Goal: Information Seeking & Learning: Learn about a topic

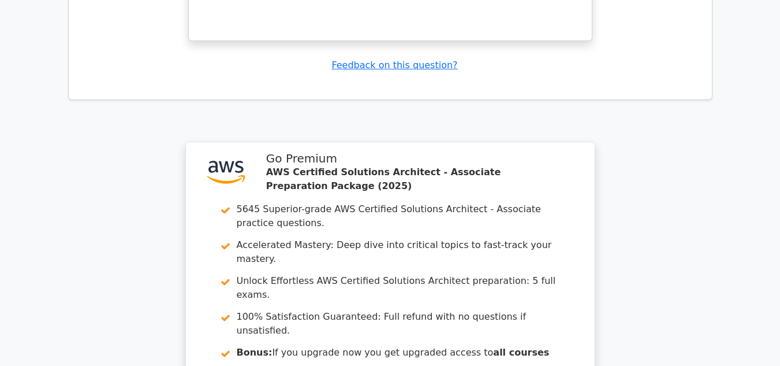
scroll to position [6411, 0]
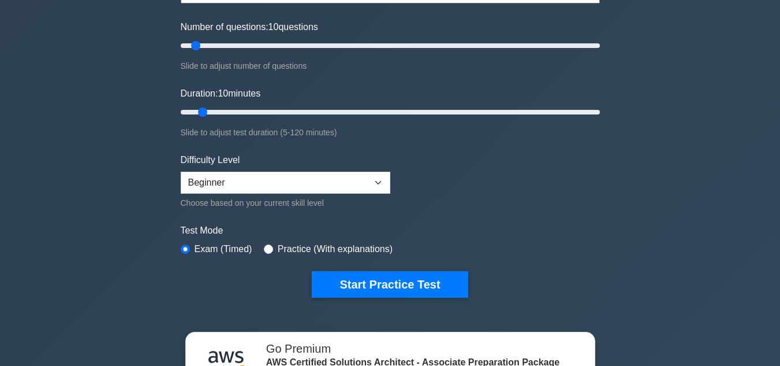
scroll to position [173, 0]
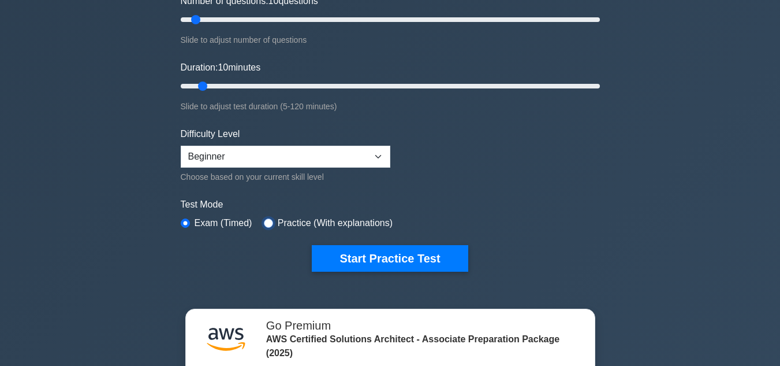
click at [264, 221] on input "radio" at bounding box center [268, 222] width 9 height 9
radio input "true"
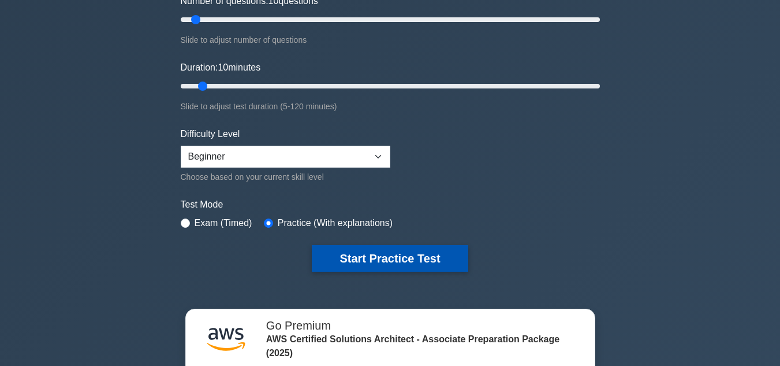
click at [336, 263] on button "Start Practice Test" at bounding box center [390, 258] width 156 height 27
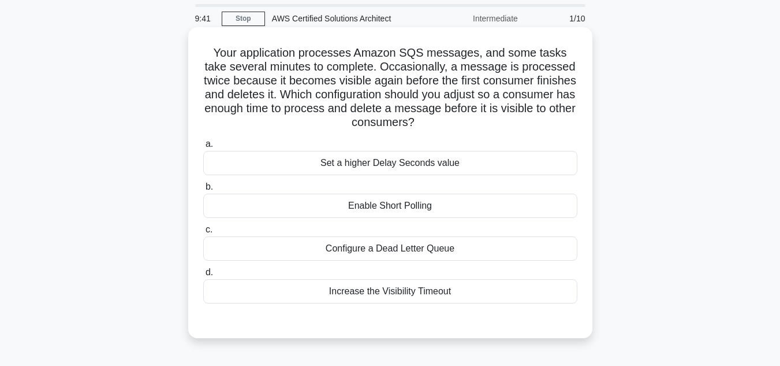
scroll to position [58, 0]
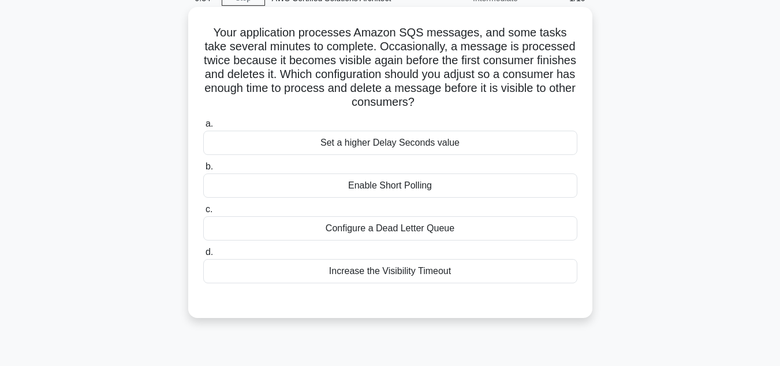
click at [361, 146] on div "Set a higher Delay Seconds value" at bounding box center [390, 143] width 374 height 24
click at [203, 128] on input "a. Set a higher Delay Seconds value" at bounding box center [203, 124] width 0 height 8
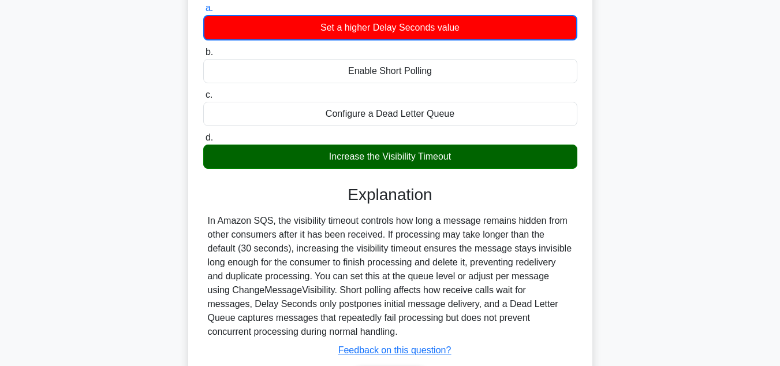
scroll to position [231, 0]
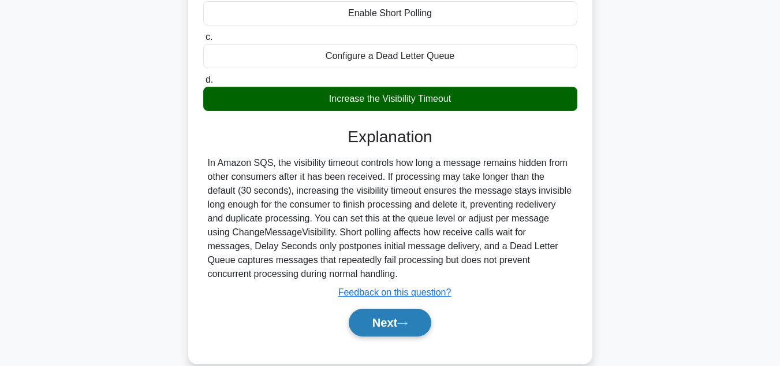
click at [396, 332] on button "Next" at bounding box center [390, 322] width 83 height 28
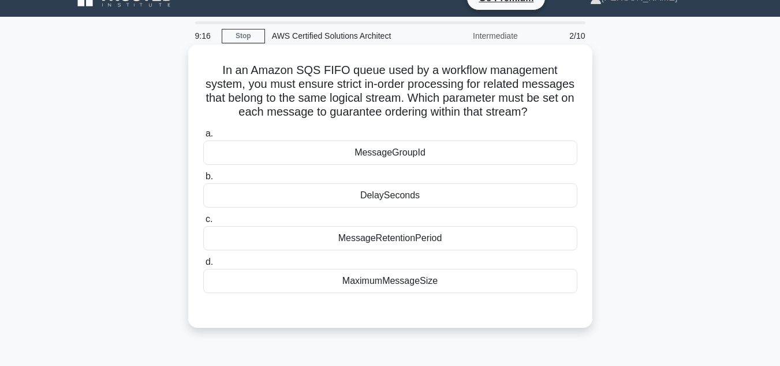
scroll to position [0, 0]
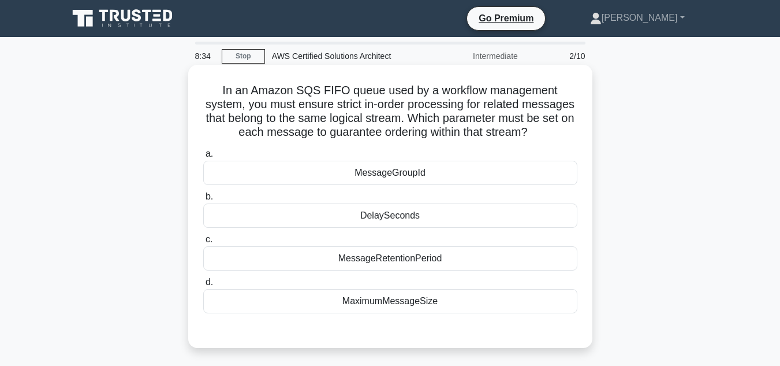
click at [431, 301] on div "MaximumMessageSize" at bounding box center [390, 301] width 374 height 24
click at [203, 286] on input "d. MaximumMessageSize" at bounding box center [203, 282] width 0 height 8
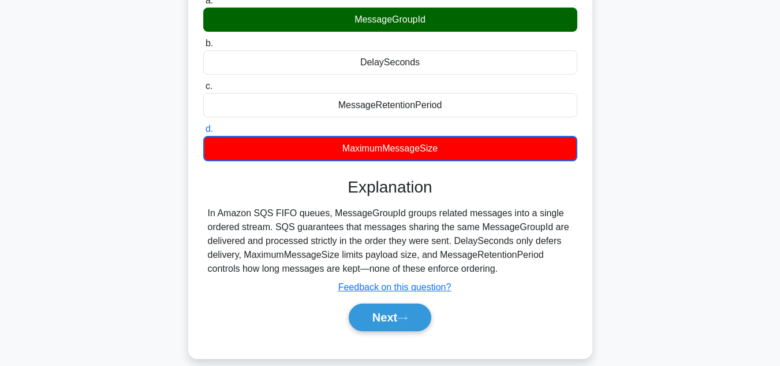
scroll to position [173, 0]
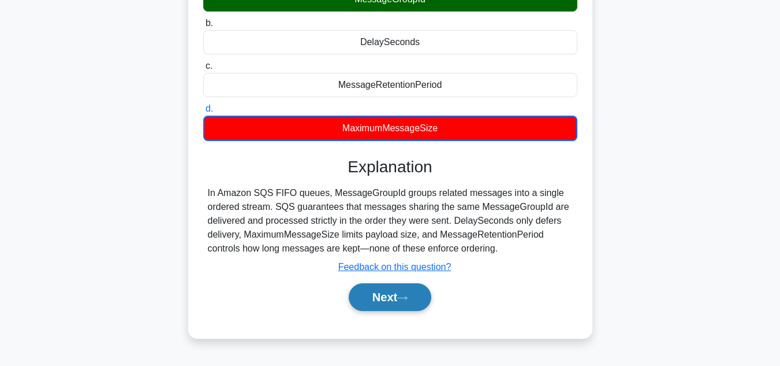
click at [393, 299] on button "Next" at bounding box center [390, 297] width 83 height 28
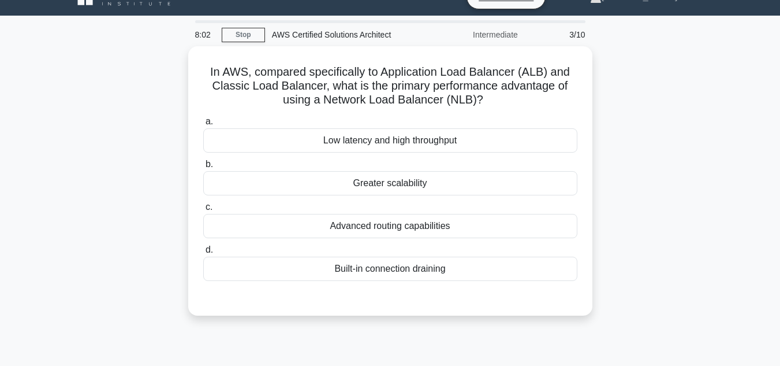
scroll to position [0, 0]
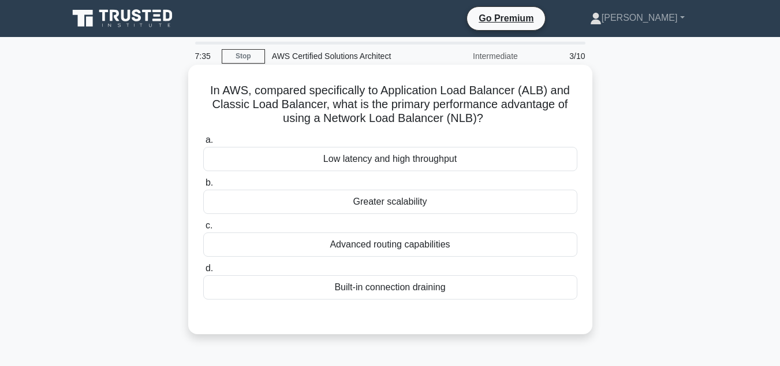
click at [388, 159] on div "Low latency and high throughput" at bounding box center [390, 159] width 374 height 24
click at [203, 144] on input "a. Low latency and high throughput" at bounding box center [203, 140] width 0 height 8
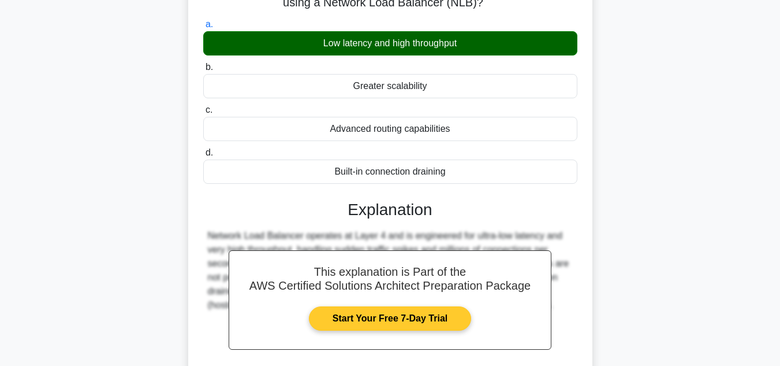
scroll to position [258, 0]
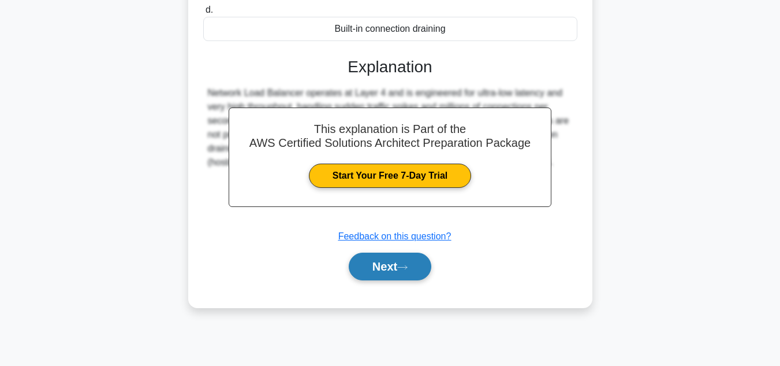
click at [394, 274] on button "Next" at bounding box center [390, 266] width 83 height 28
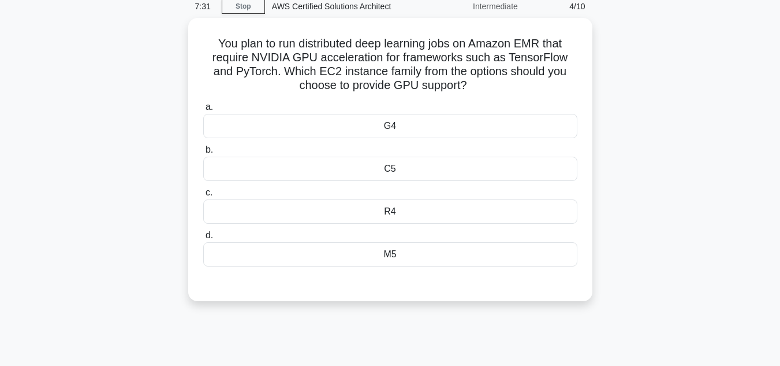
scroll to position [27, 0]
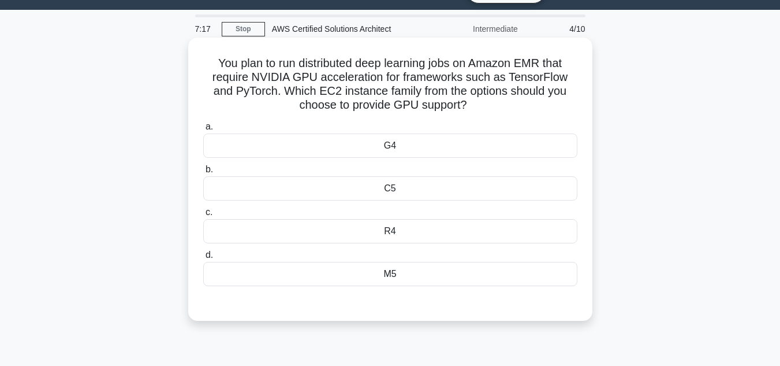
click at [390, 150] on div "G4" at bounding box center [390, 145] width 374 height 24
click at [203, 131] on input "a. G4" at bounding box center [203, 127] width 0 height 8
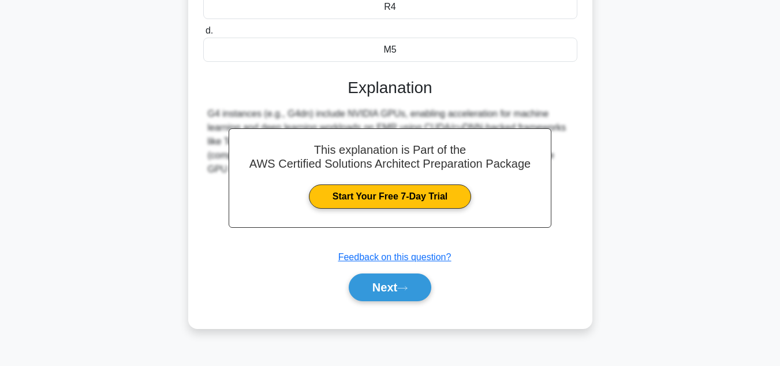
scroll to position [258, 0]
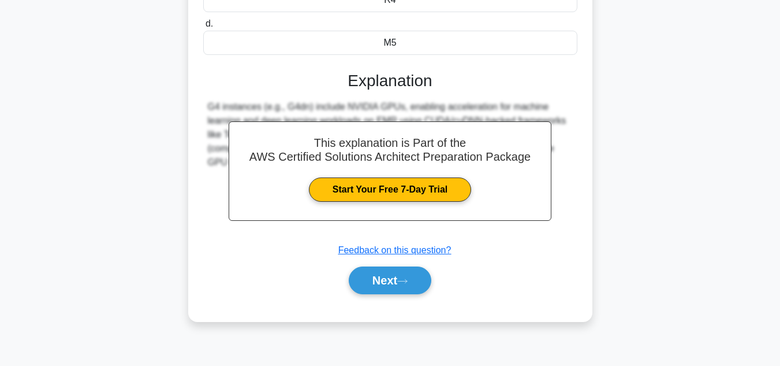
click at [401, 307] on div "a. G4 b. C5 c. d." at bounding box center [390, 97] width 377 height 422
click at [397, 291] on button "Next" at bounding box center [390, 280] width 83 height 28
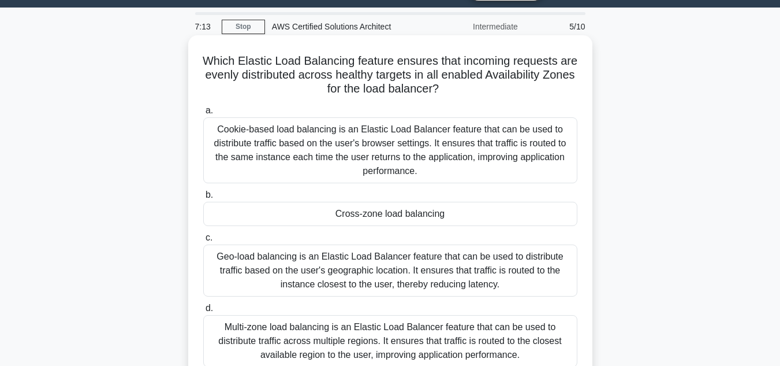
scroll to position [27, 0]
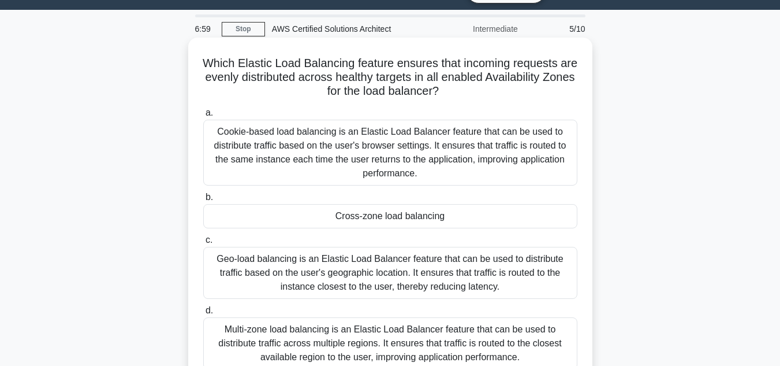
click at [403, 219] on div "Cross-zone load balancing" at bounding box center [390, 216] width 374 height 24
click at [203, 201] on input "b. Cross-zone load balancing" at bounding box center [203, 197] width 0 height 8
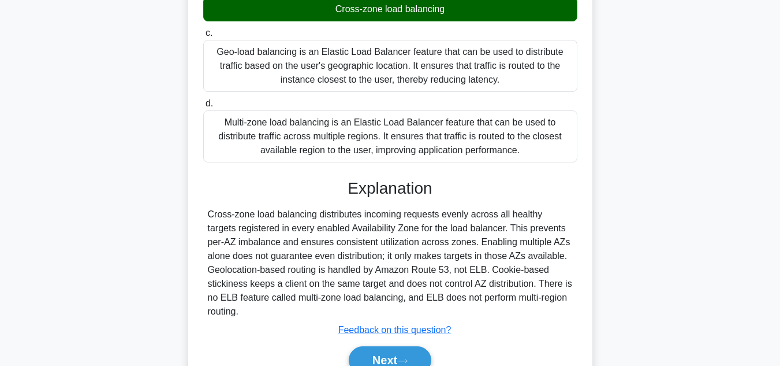
scroll to position [292, 0]
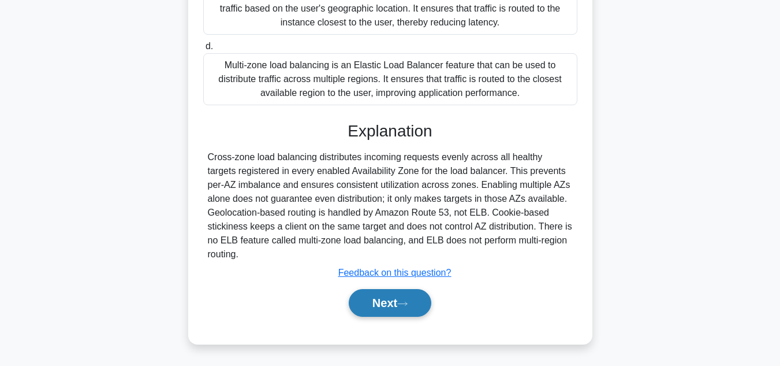
click at [394, 307] on button "Next" at bounding box center [390, 303] width 83 height 28
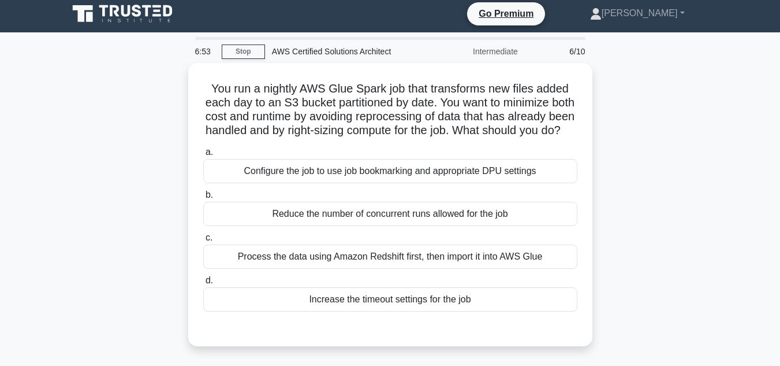
scroll to position [0, 0]
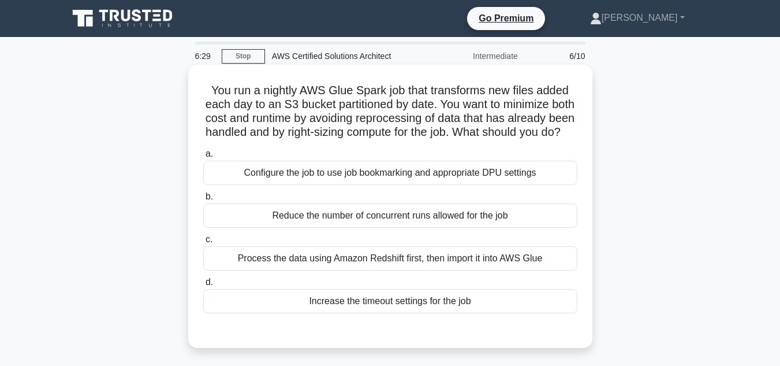
click at [340, 226] on div "Reduce the number of concurrent runs allowed for the job" at bounding box center [390, 215] width 374 height 24
click at [203, 200] on input "b. Reduce the number of concurrent runs allowed for the job" at bounding box center [203, 197] width 0 height 8
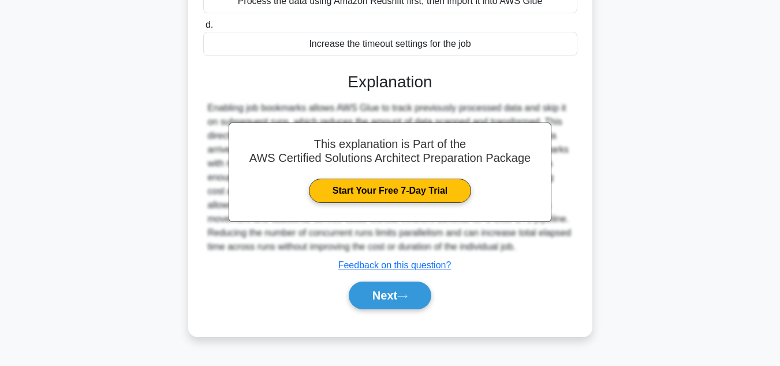
scroll to position [265, 0]
click at [408, 299] on icon at bounding box center [402, 296] width 10 height 6
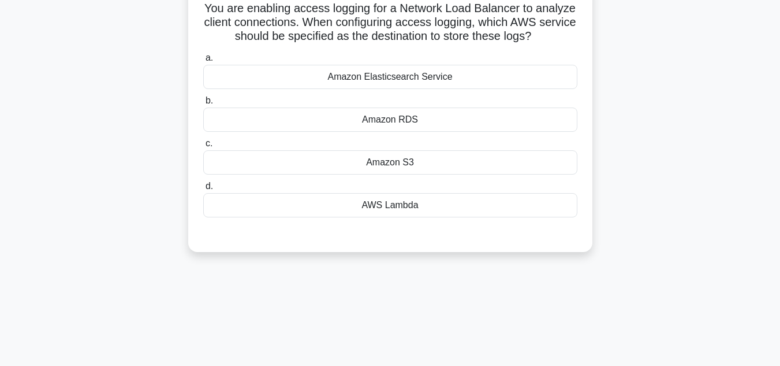
scroll to position [27, 0]
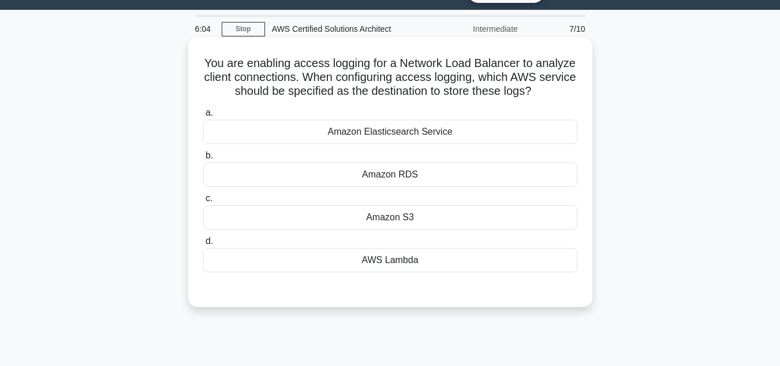
click at [417, 133] on div "Amazon Elasticsearch Service" at bounding box center [390, 132] width 374 height 24
click at [203, 117] on input "a. Amazon Elasticsearch Service" at bounding box center [203, 113] width 0 height 8
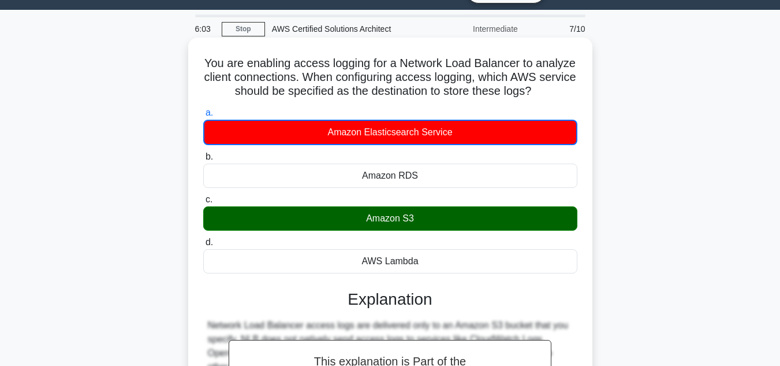
click at [438, 227] on div "Amazon S3" at bounding box center [390, 218] width 374 height 24
click at [203, 203] on input "c. Amazon S3" at bounding box center [203, 200] width 0 height 8
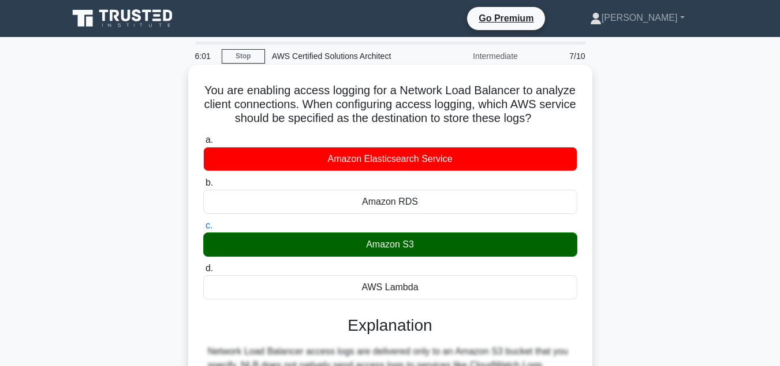
scroll to position [231, 0]
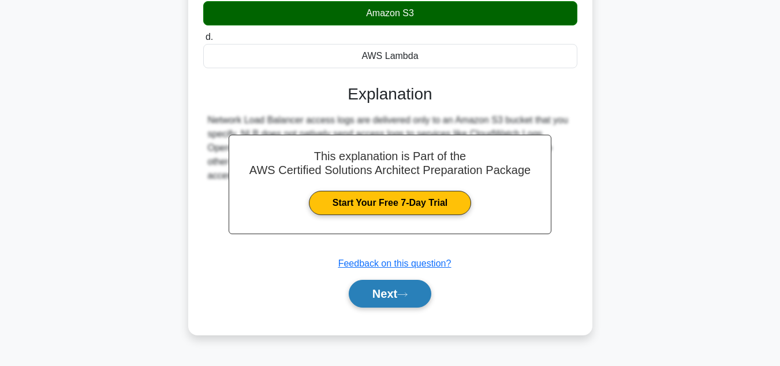
click at [365, 296] on button "Next" at bounding box center [390, 294] width 83 height 28
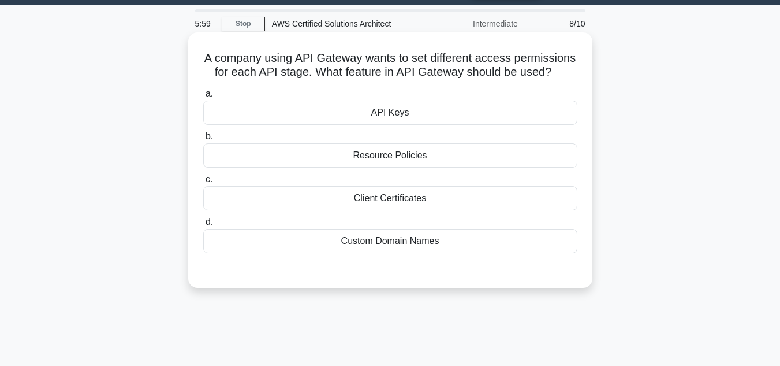
scroll to position [0, 0]
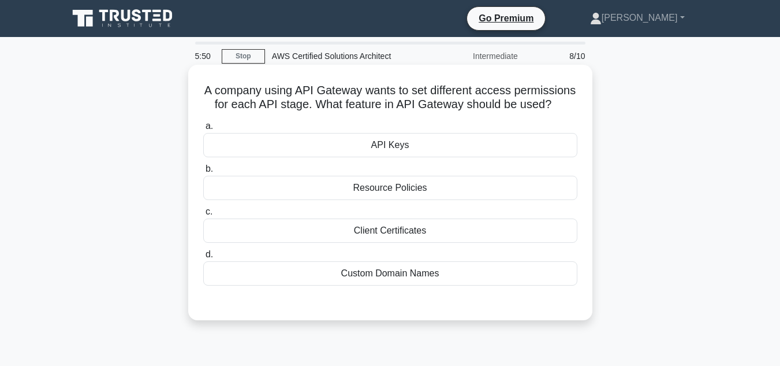
click at [367, 146] on div "API Keys" at bounding box center [390, 145] width 374 height 24
click at [203, 130] on input "a. API Keys" at bounding box center [203, 126] width 0 height 8
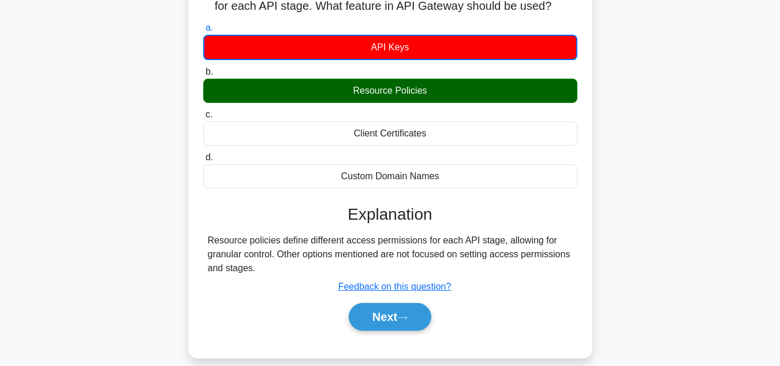
scroll to position [258, 0]
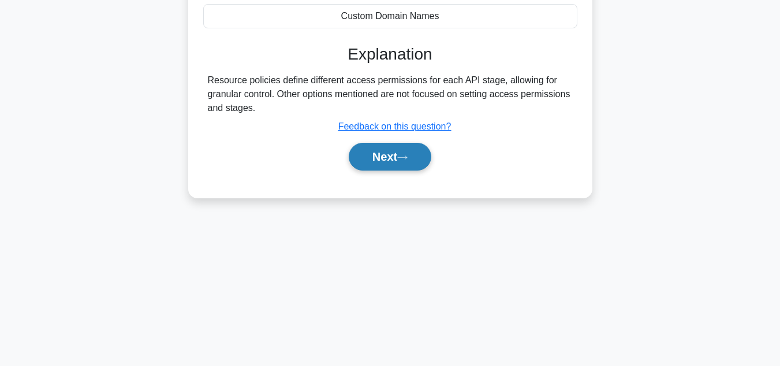
click at [384, 165] on button "Next" at bounding box center [390, 157] width 83 height 28
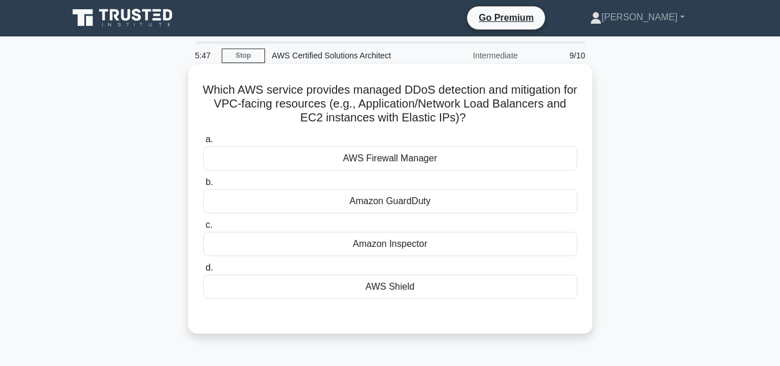
scroll to position [0, 0]
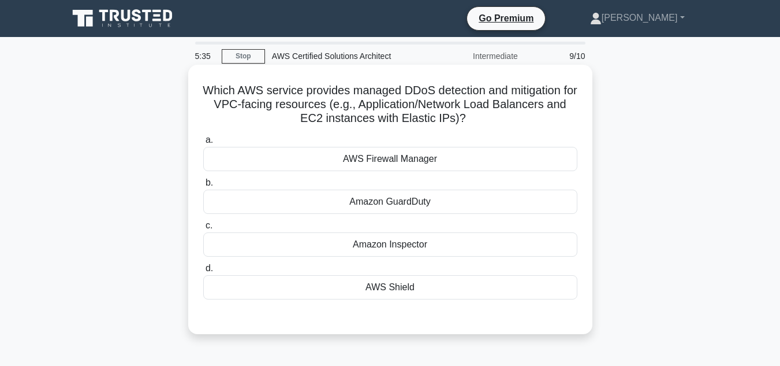
click at [436, 285] on div "AWS Shield" at bounding box center [390, 287] width 374 height 24
click at [203, 272] on input "d. AWS Shield" at bounding box center [203, 269] width 0 height 8
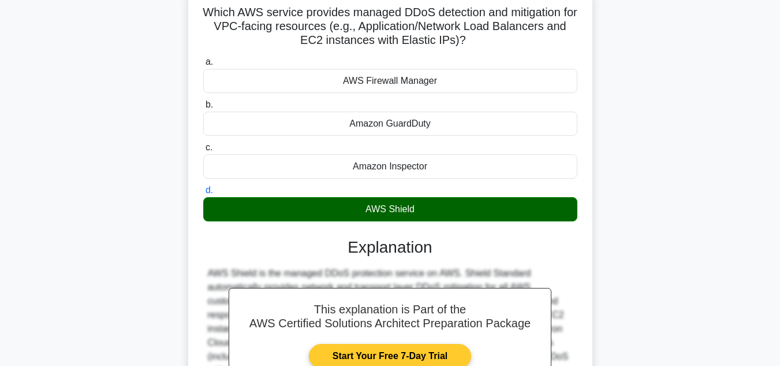
scroll to position [231, 0]
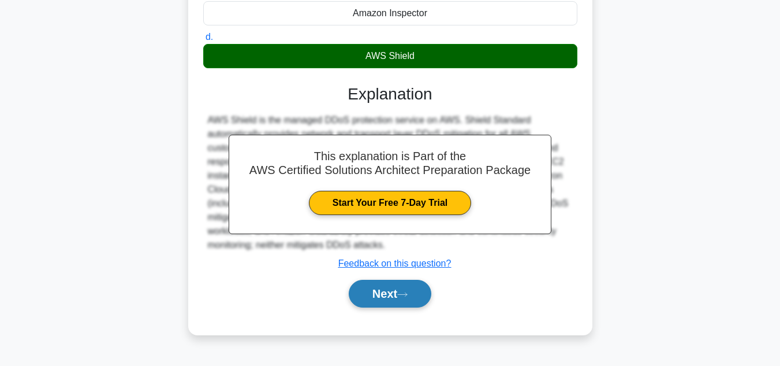
click at [402, 288] on button "Next" at bounding box center [390, 294] width 83 height 28
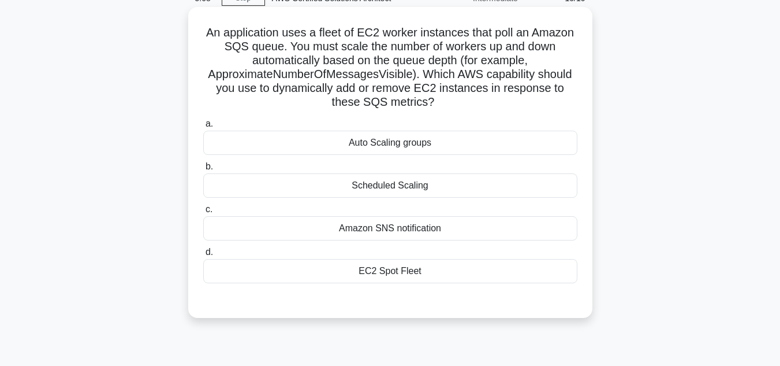
scroll to position [0, 0]
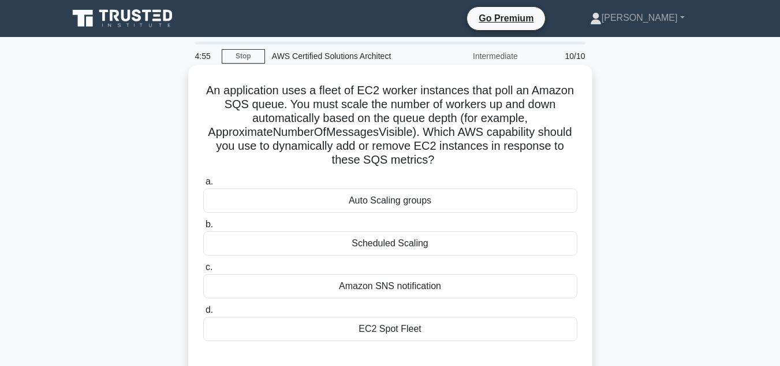
click at [432, 211] on div "Auto Scaling groups" at bounding box center [390, 200] width 374 height 24
click at [203, 185] on input "a. Auto Scaling groups" at bounding box center [203, 182] width 0 height 8
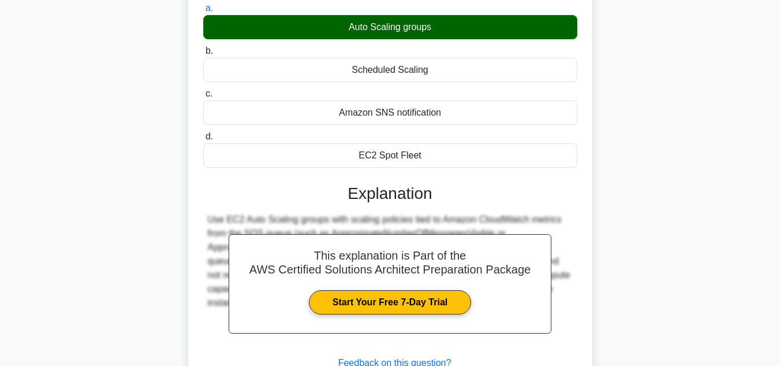
scroll to position [264, 0]
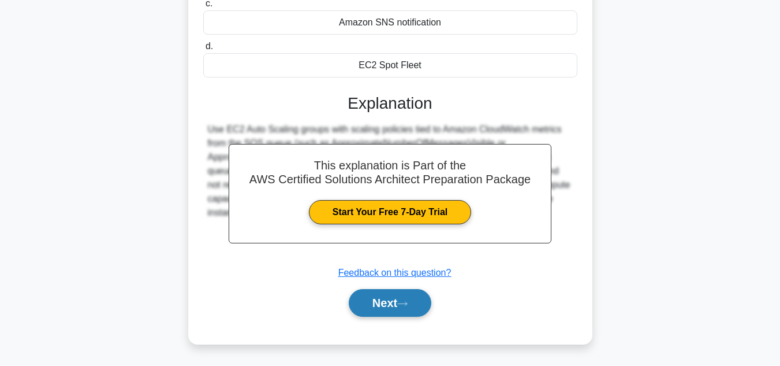
click at [394, 306] on button "Next" at bounding box center [390, 303] width 83 height 28
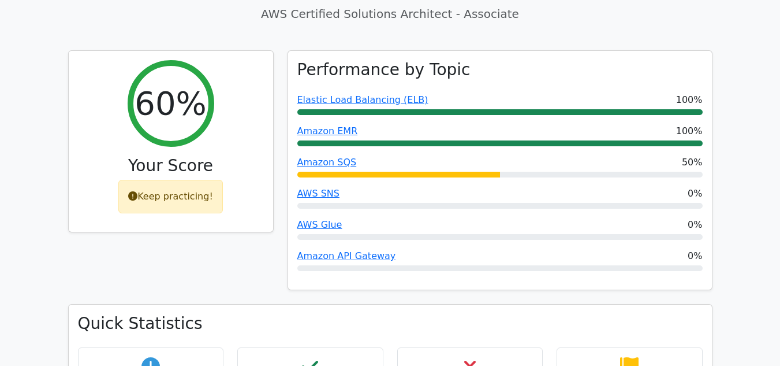
scroll to position [462, 0]
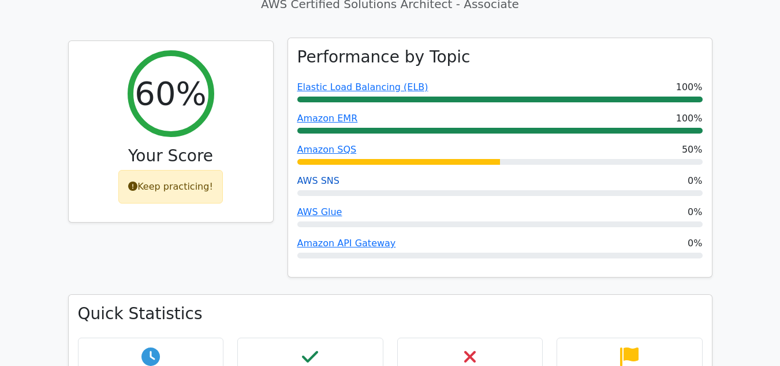
click at [307, 175] on link "AWS SNS" at bounding box center [318, 180] width 42 height 11
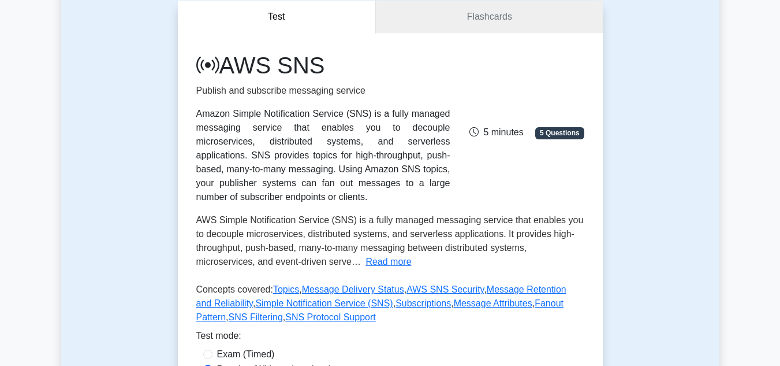
scroll to position [116, 0]
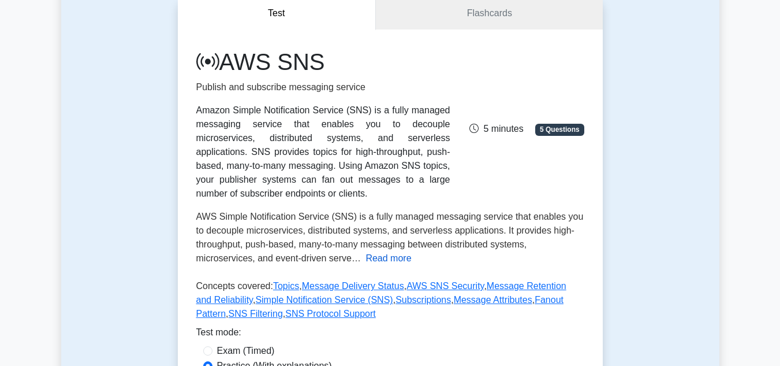
click at [382, 258] on button "Read more" at bounding box center [389, 258] width 46 height 14
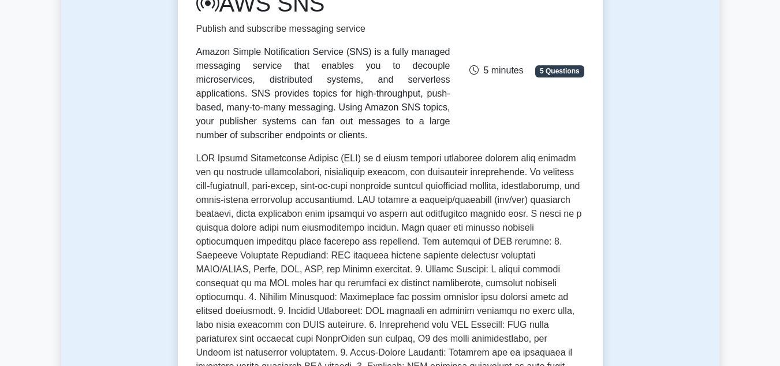
scroll to position [173, 0]
